Goal: Find specific page/section: Find specific page/section

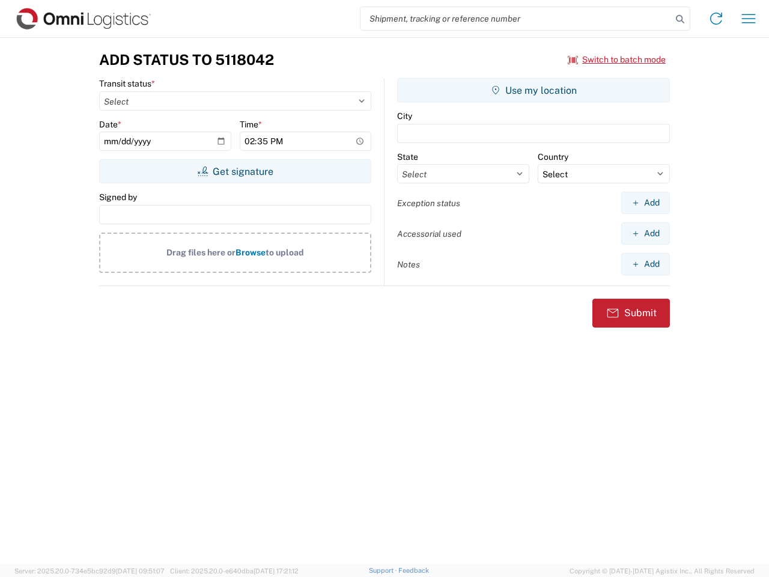
click at [516, 19] on input "search" at bounding box center [515, 18] width 311 height 23
click at [680, 19] on icon at bounding box center [679, 19] width 17 height 17
click at [716, 19] on icon at bounding box center [715, 18] width 19 height 19
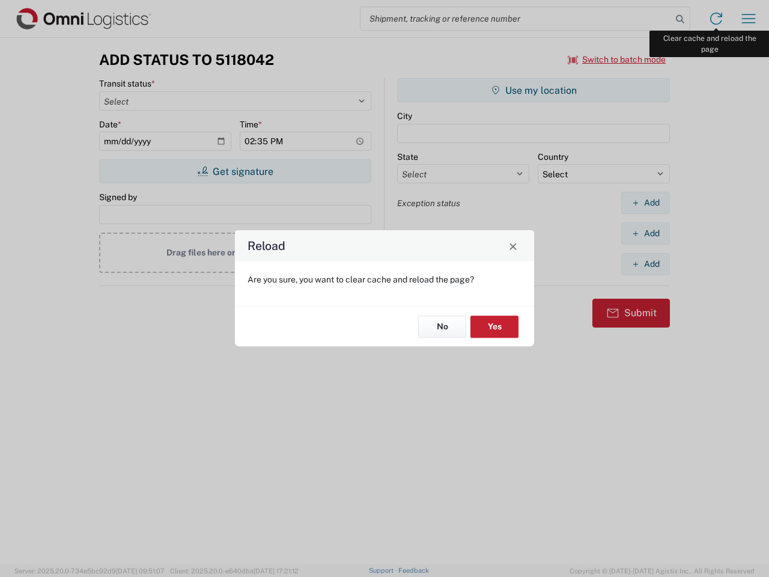
click at [748, 19] on div "Reload Are you sure, you want to clear cache and reload the page? No Yes" at bounding box center [384, 288] width 769 height 577
click at [617, 59] on div "Reload Are you sure, you want to clear cache and reload the page? No Yes" at bounding box center [384, 288] width 769 height 577
click at [235, 171] on div "Reload Are you sure, you want to clear cache and reload the page? No Yes" at bounding box center [384, 288] width 769 height 577
click at [533, 90] on div "Reload Are you sure, you want to clear cache and reload the page? No Yes" at bounding box center [384, 288] width 769 height 577
click at [645, 202] on div "Reload Are you sure, you want to clear cache and reload the page? No Yes" at bounding box center [384, 288] width 769 height 577
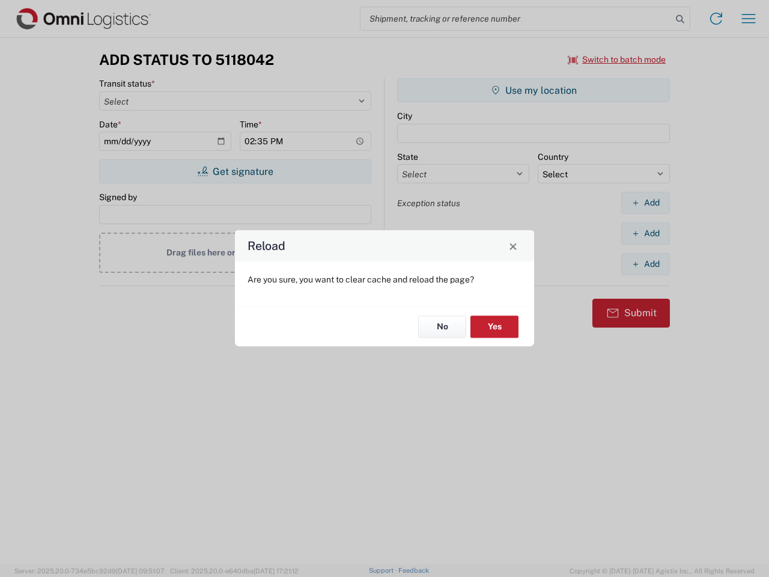
click at [645, 233] on div "Reload Are you sure, you want to clear cache and reload the page? No Yes" at bounding box center [384, 288] width 769 height 577
click at [645, 264] on div "Reload Are you sure, you want to clear cache and reload the page? No Yes" at bounding box center [384, 288] width 769 height 577
